Goal: Information Seeking & Learning: Learn about a topic

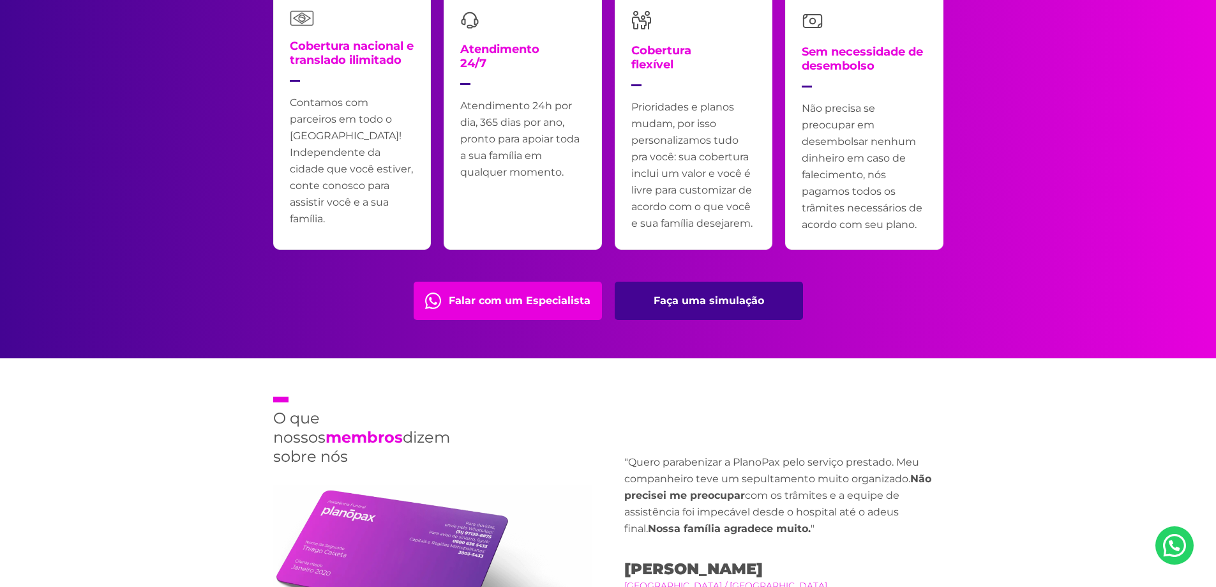
scroll to position [2809, 0]
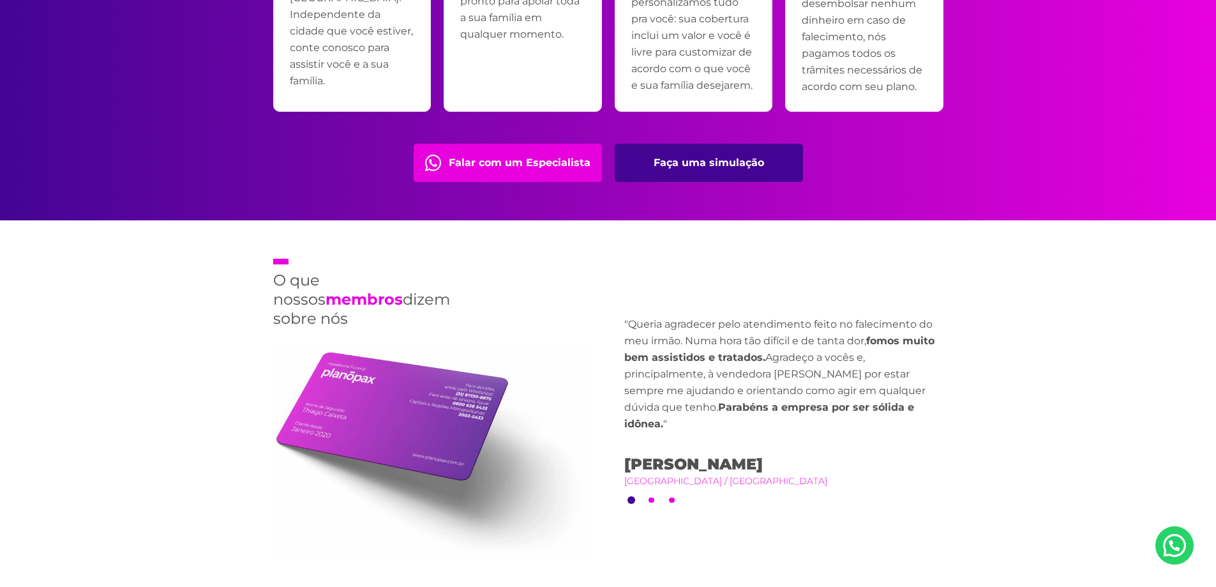
click at [652, 496] on div "Previous "Minha irmã faleceu. Acionei a assistência da PlanoPax e fui atendido …" at bounding box center [783, 411] width 319 height 191
click at [652, 497] on button "2" at bounding box center [652, 500] width 6 height 6
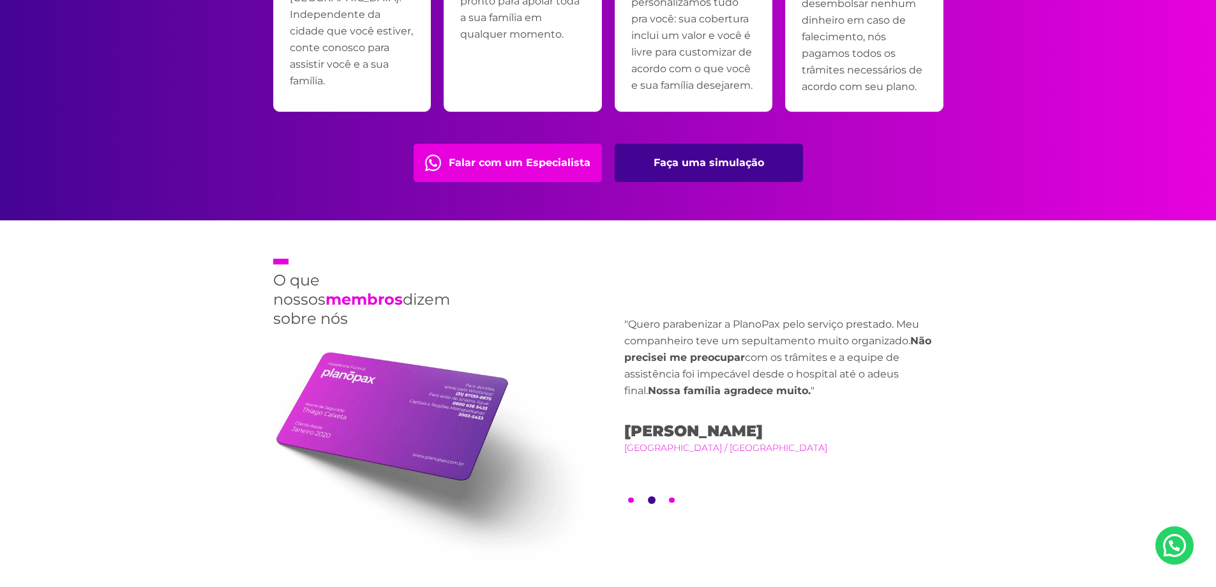
click at [671, 497] on button "3" at bounding box center [672, 500] width 6 height 6
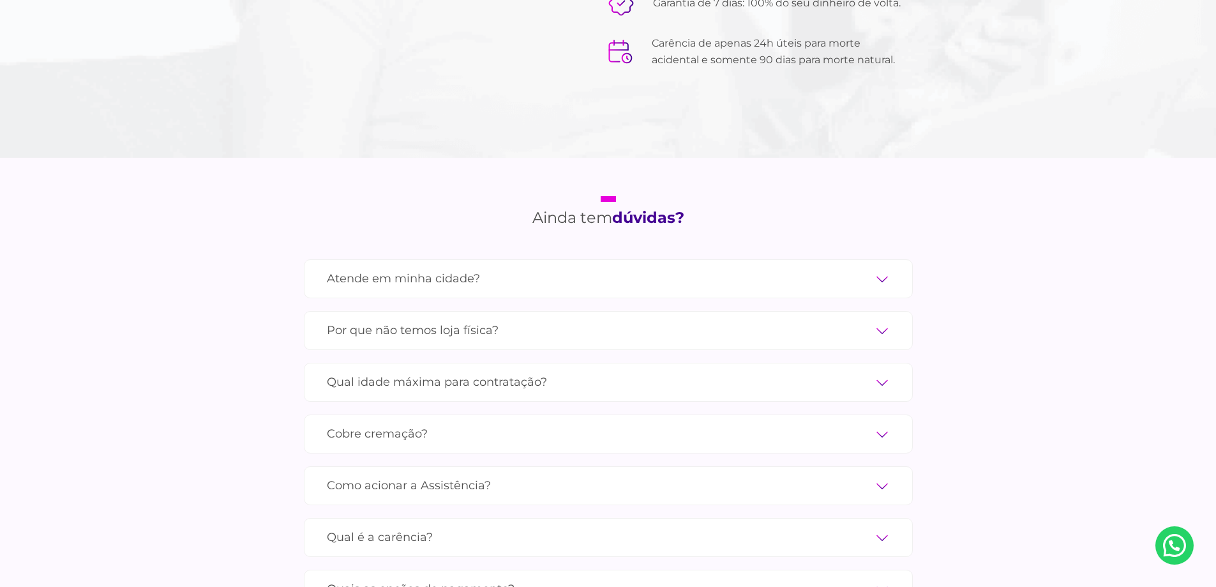
scroll to position [4150, 0]
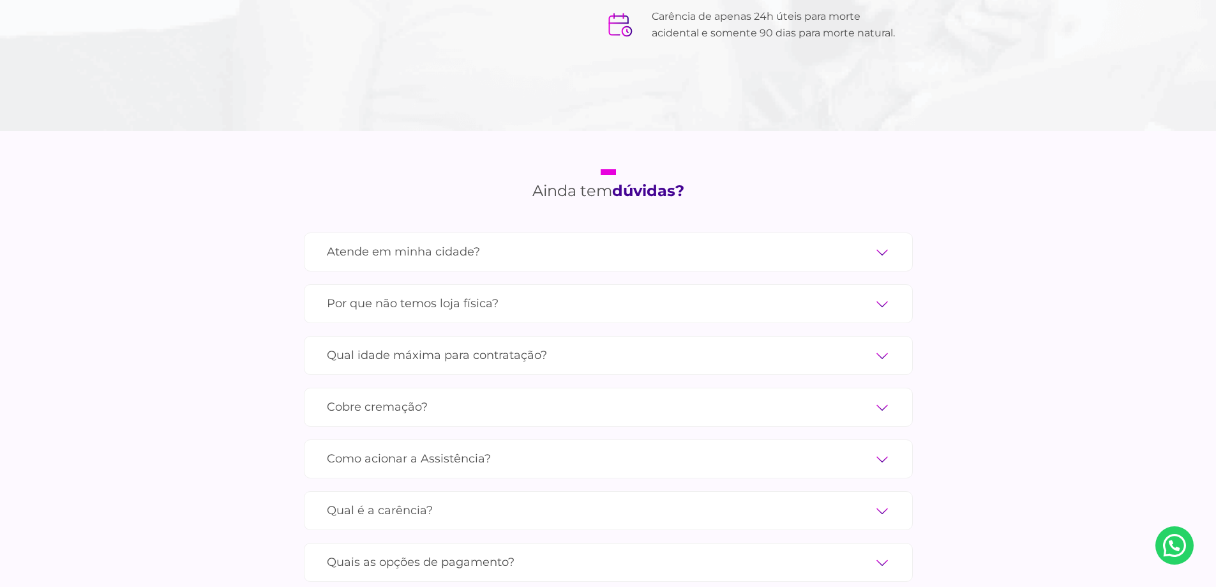
click at [879, 241] on label "Atende em minha cidade?" at bounding box center [608, 252] width 563 height 22
click at [0, 0] on input "Atende em minha cidade?" at bounding box center [0, 0] width 0 height 0
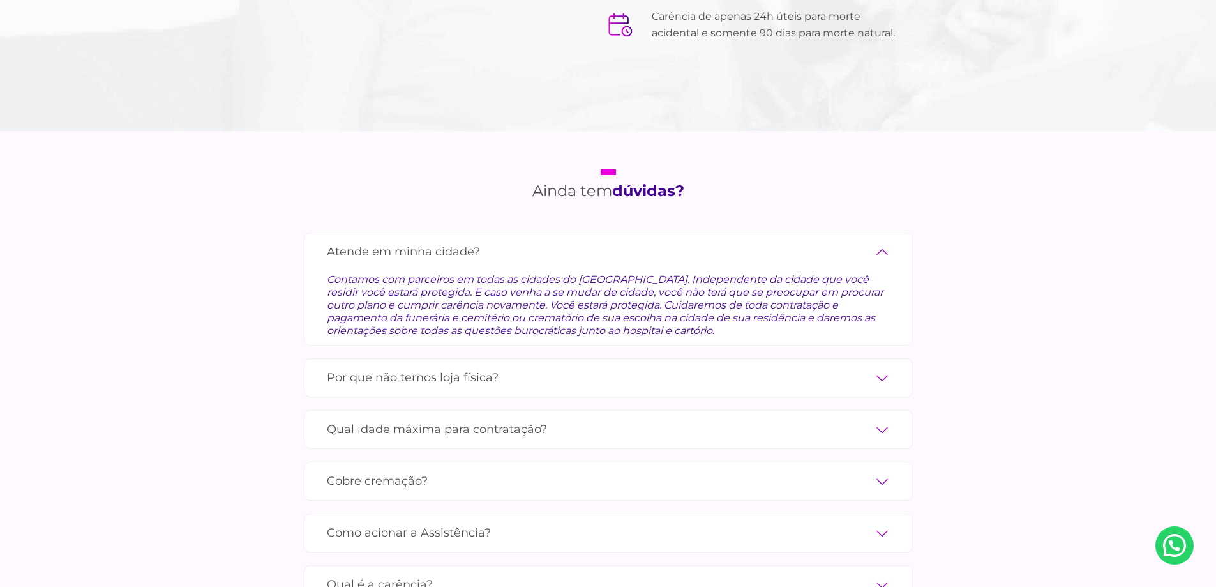
click at [882, 366] on label "Por que não temos loja física?" at bounding box center [608, 377] width 563 height 22
click at [0, 0] on input "Por que não temos loja física?" at bounding box center [0, 0] width 0 height 0
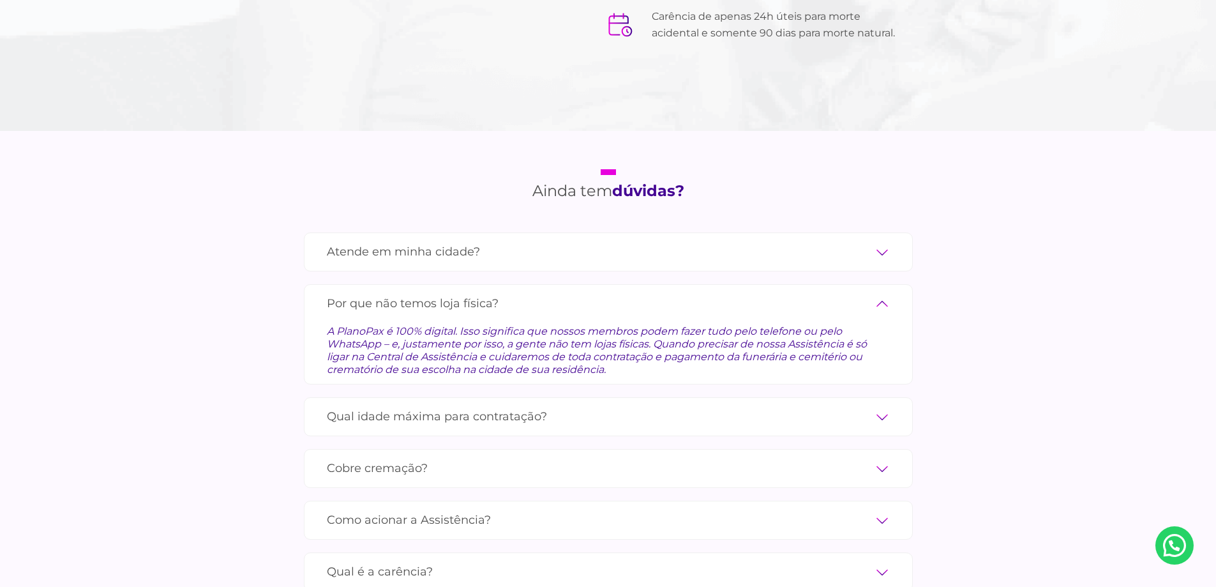
click at [876, 405] on label "Qual idade máxima para contratação?" at bounding box center [608, 416] width 563 height 22
click at [0, 0] on input "Qual idade máxima para contratação?" at bounding box center [0, 0] width 0 height 0
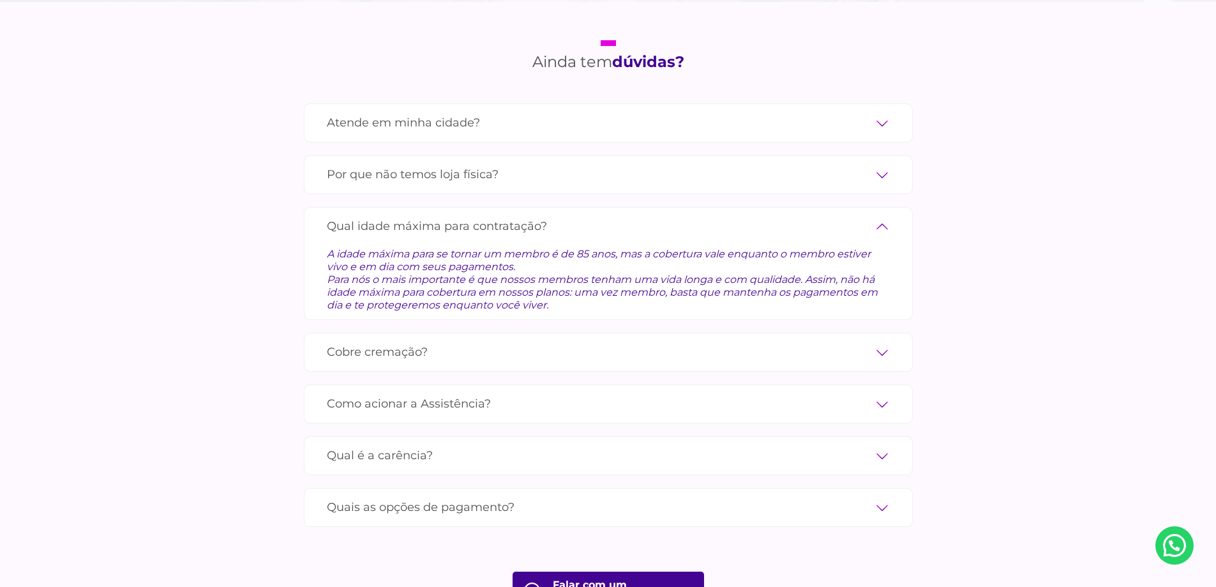
scroll to position [4341, 0]
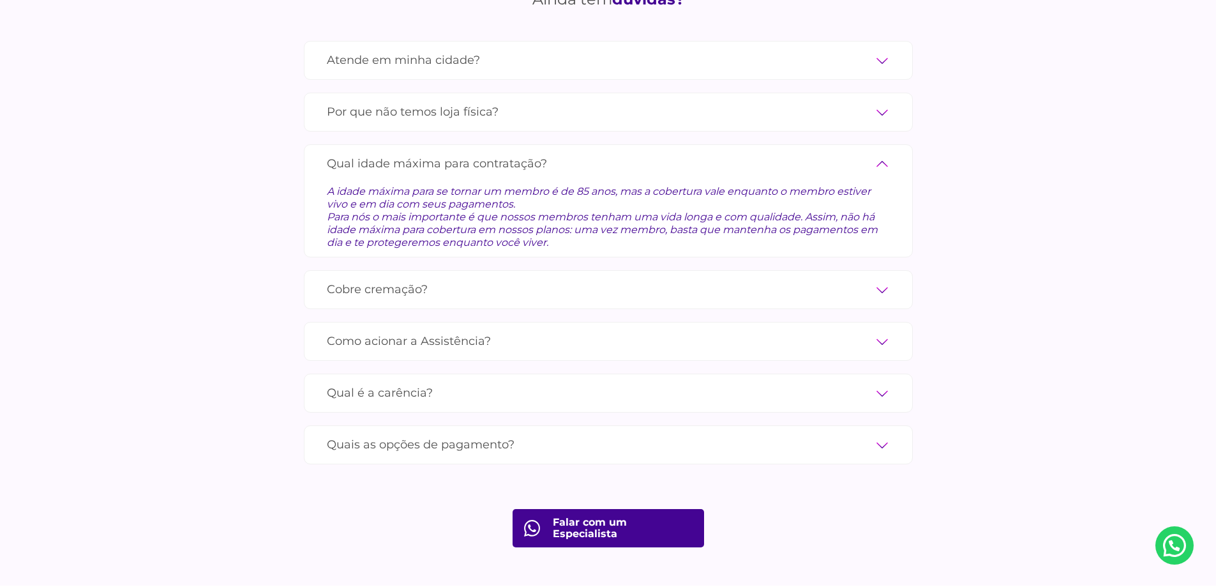
click at [877, 278] on label "Cobre cremação?" at bounding box center [608, 289] width 563 height 22
click at [0, 0] on input "Cobre cremação?" at bounding box center [0, 0] width 0 height 0
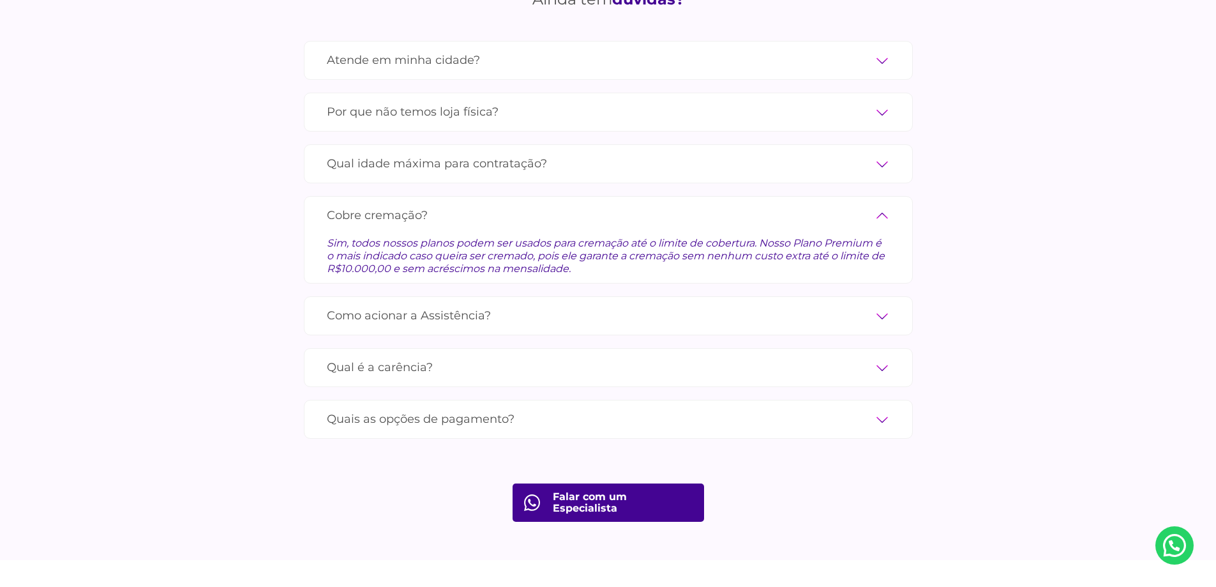
click at [877, 305] on label "Como acionar a Assistência?" at bounding box center [608, 316] width 563 height 22
click at [0, 0] on input "Como acionar a Assistência?" at bounding box center [0, 0] width 0 height 0
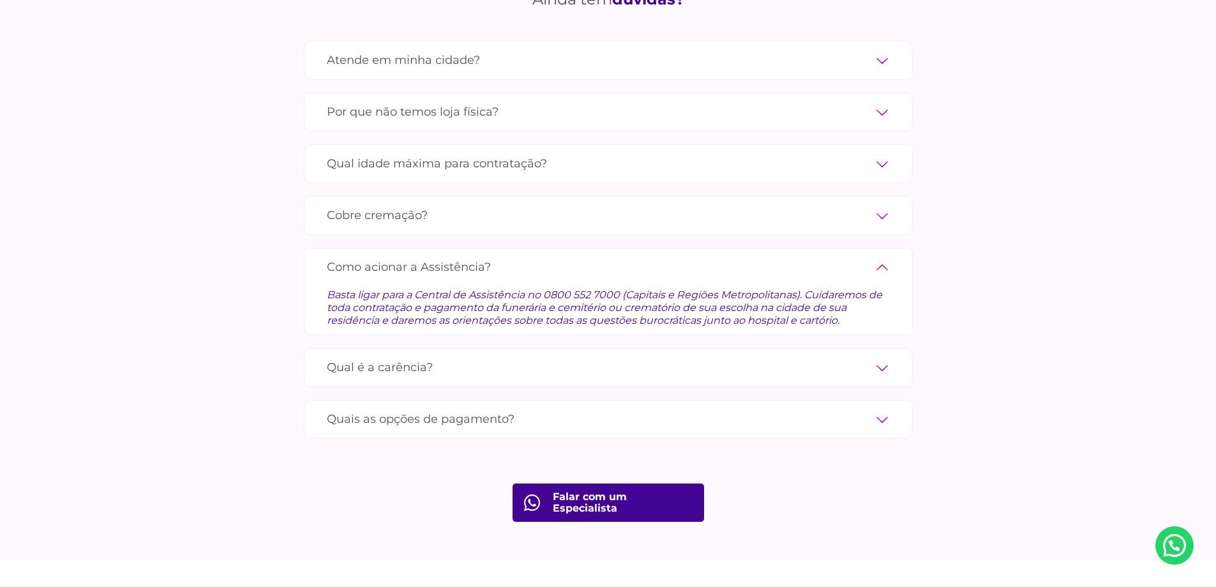
click at [881, 356] on label "Qual é a carência?" at bounding box center [608, 367] width 563 height 22
click at [0, 0] on input "Qual é a carência?" at bounding box center [0, 0] width 0 height 0
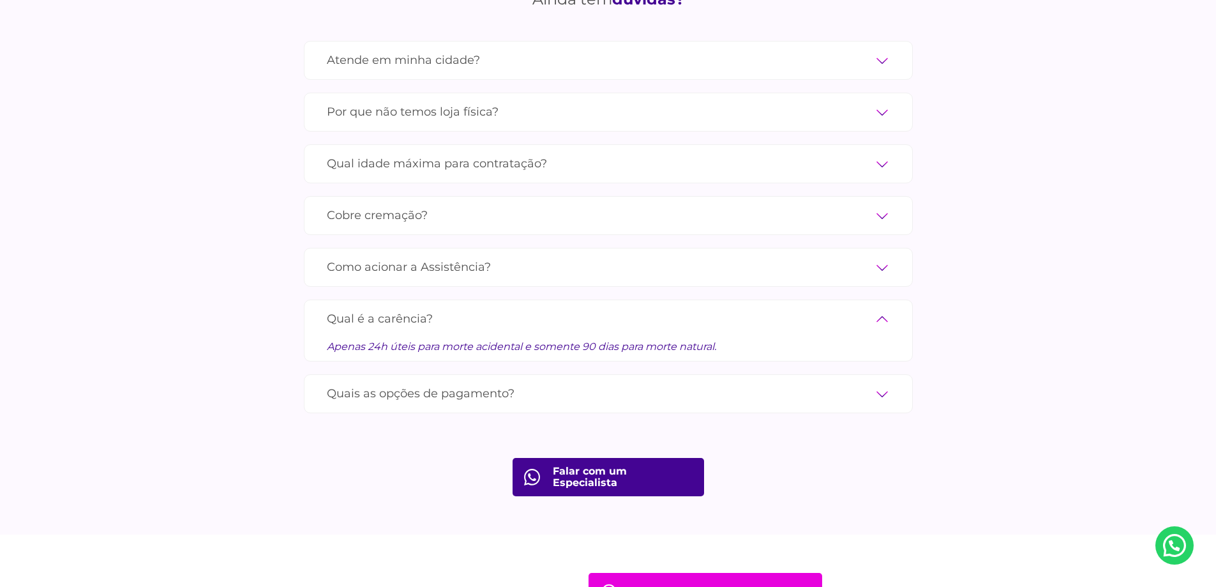
click at [882, 382] on label "Quais as opções de pagamento?" at bounding box center [608, 393] width 563 height 22
click at [0, 0] on input "Quais as opções de pagamento?" at bounding box center [0, 0] width 0 height 0
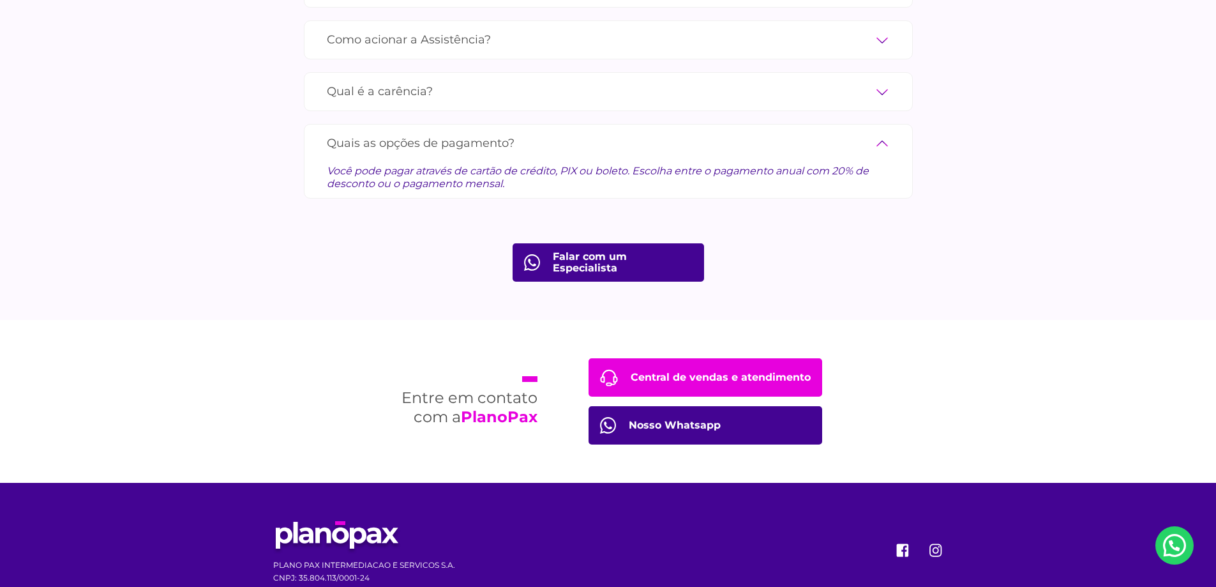
scroll to position [4585, 0]
